Goal: Task Accomplishment & Management: Use online tool/utility

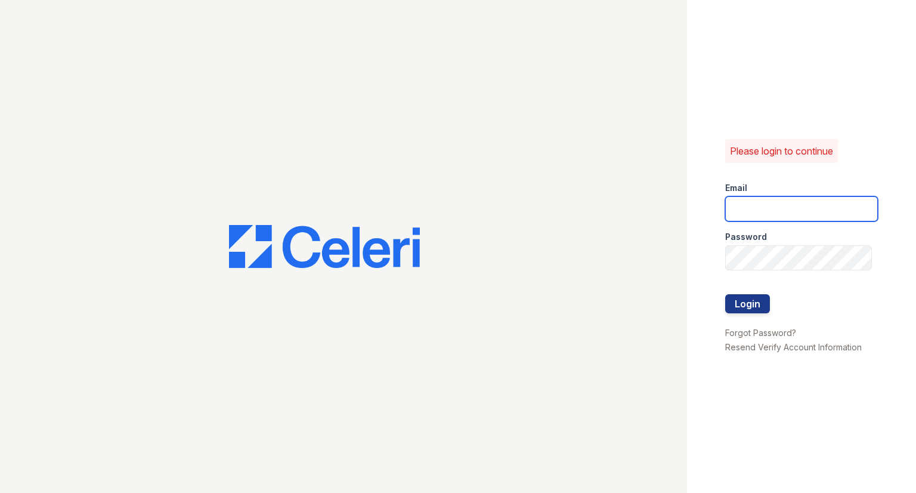
click at [791, 208] on input "email" at bounding box center [801, 208] width 153 height 25
type input "raindance3@cafmanagement.com"
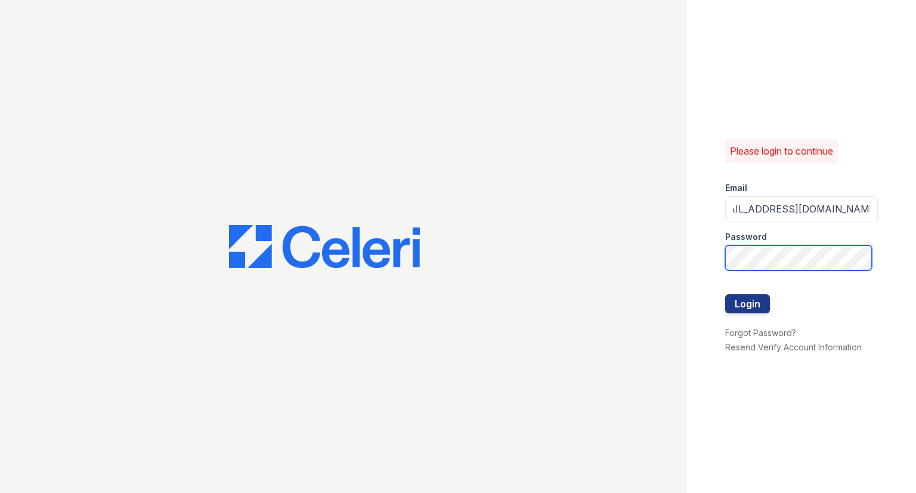
scroll to position [0, 0]
click at [725, 294] on button "Login" at bounding box center [747, 303] width 45 height 19
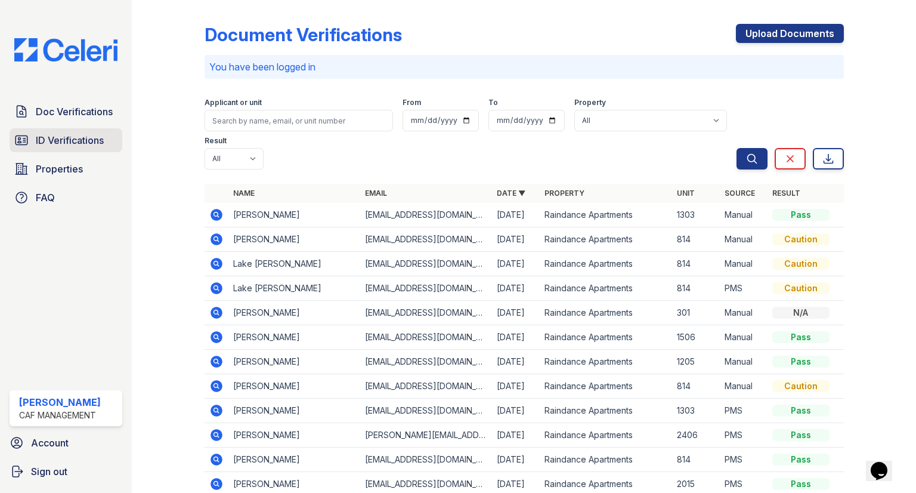
click at [37, 147] on link "ID Verifications" at bounding box center [66, 140] width 113 height 24
